Goal: Task Accomplishment & Management: Manage account settings

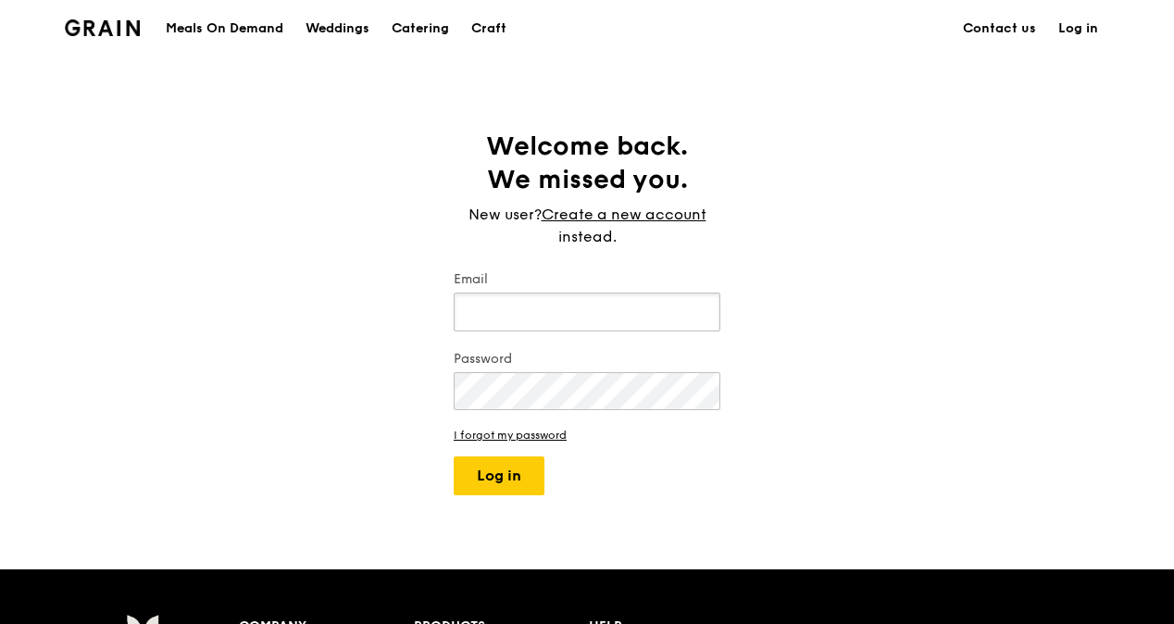
click at [542, 313] on input "Email" at bounding box center [587, 312] width 267 height 39
type input "[PERSON_NAME][EMAIL_ADDRESS][PERSON_NAME][DOMAIN_NAME]"
click at [518, 483] on button "Log in" at bounding box center [499, 475] width 91 height 39
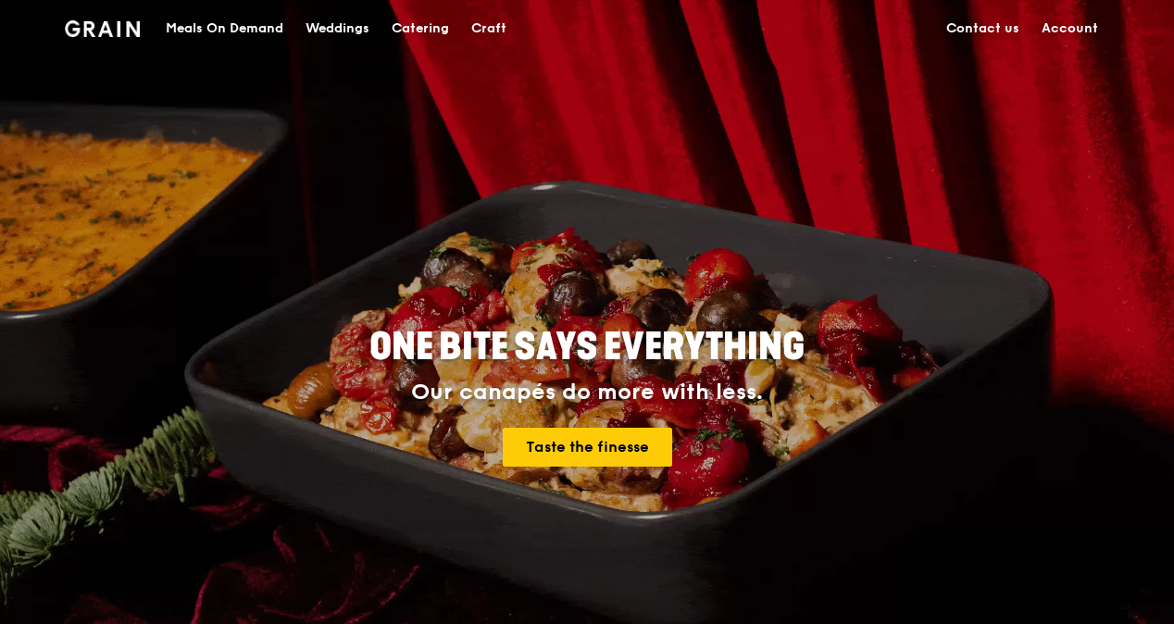
click at [1068, 31] on link "Account" at bounding box center [1069, 29] width 79 height 56
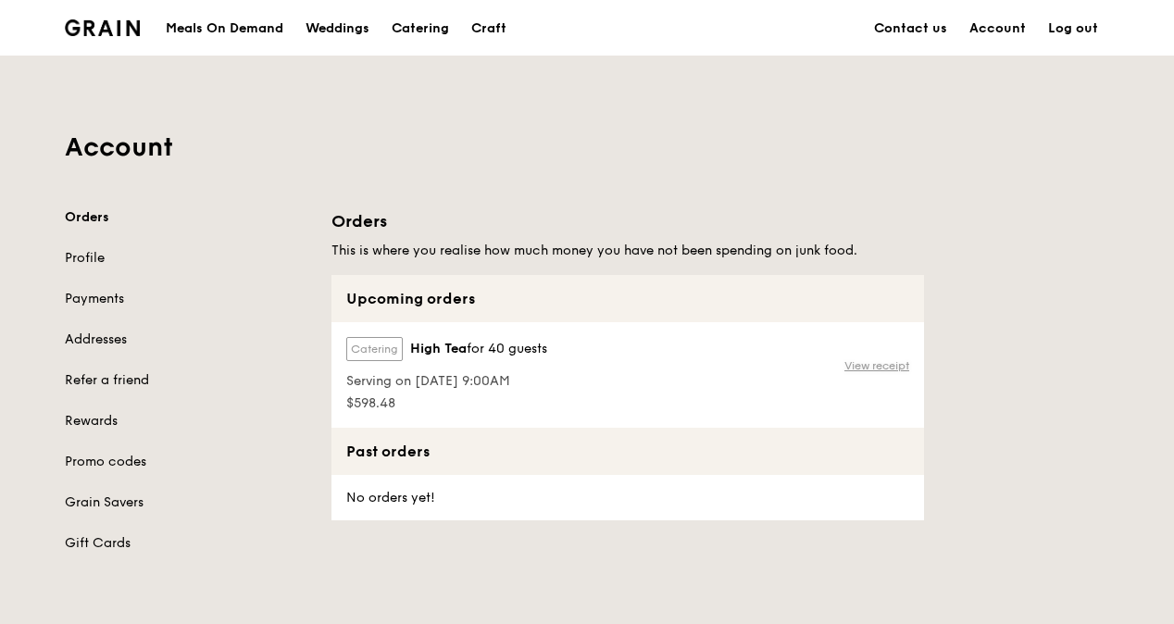
click at [889, 363] on link "View receipt" at bounding box center [876, 365] width 65 height 15
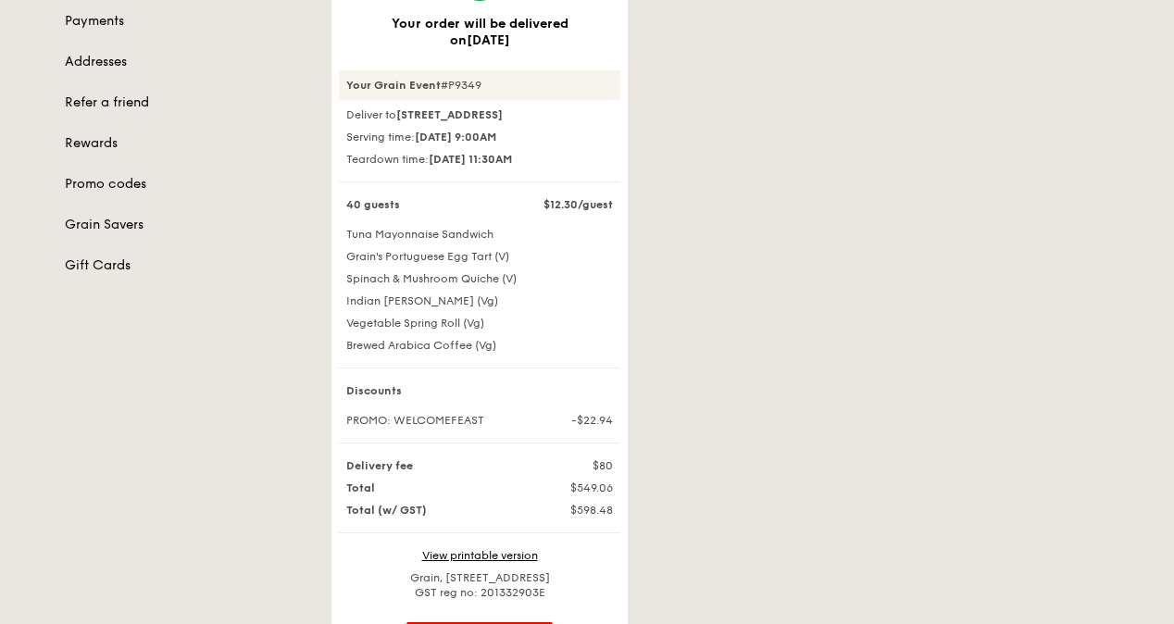
scroll to position [370, 0]
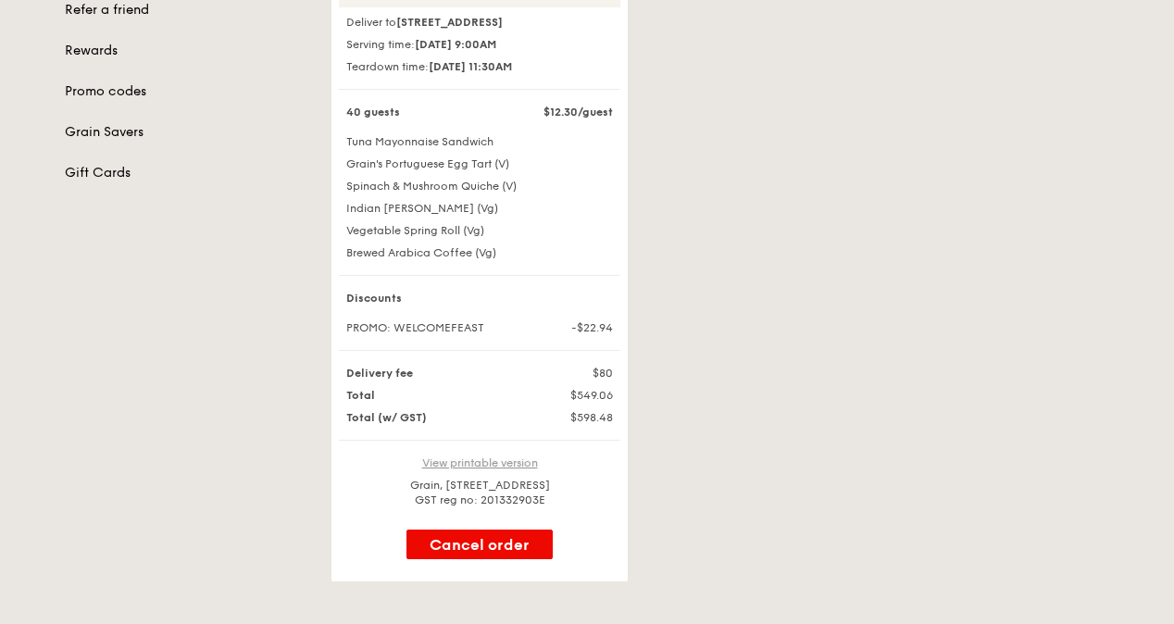
click at [439, 469] on link "View printable version" at bounding box center [480, 462] width 116 height 13
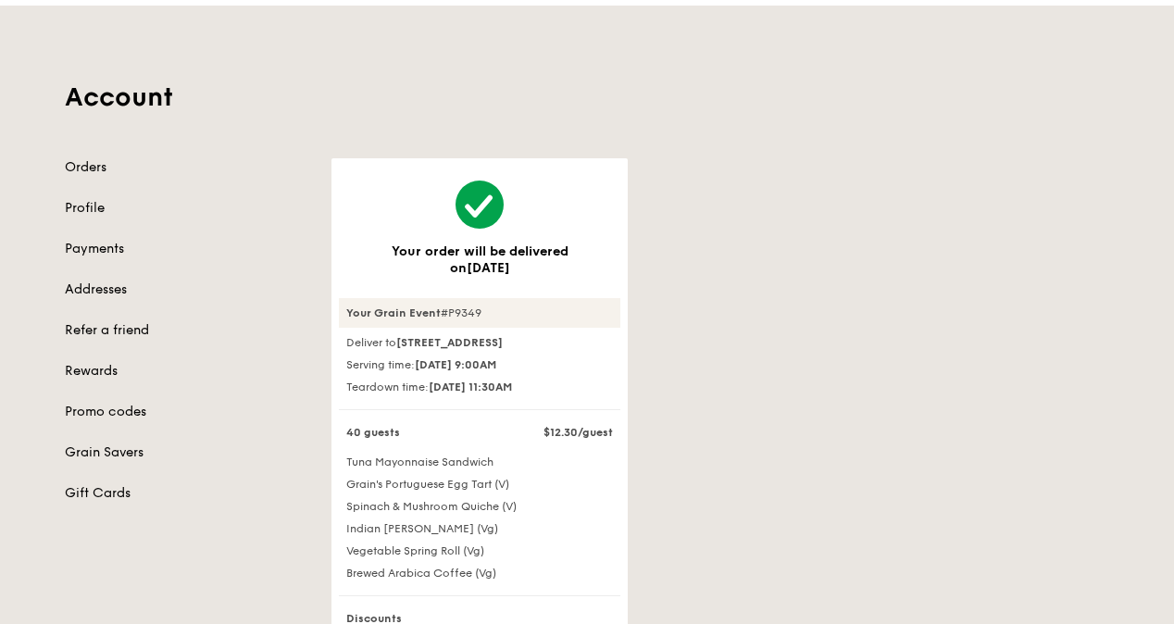
scroll to position [93, 0]
